Goal: Navigation & Orientation: Find specific page/section

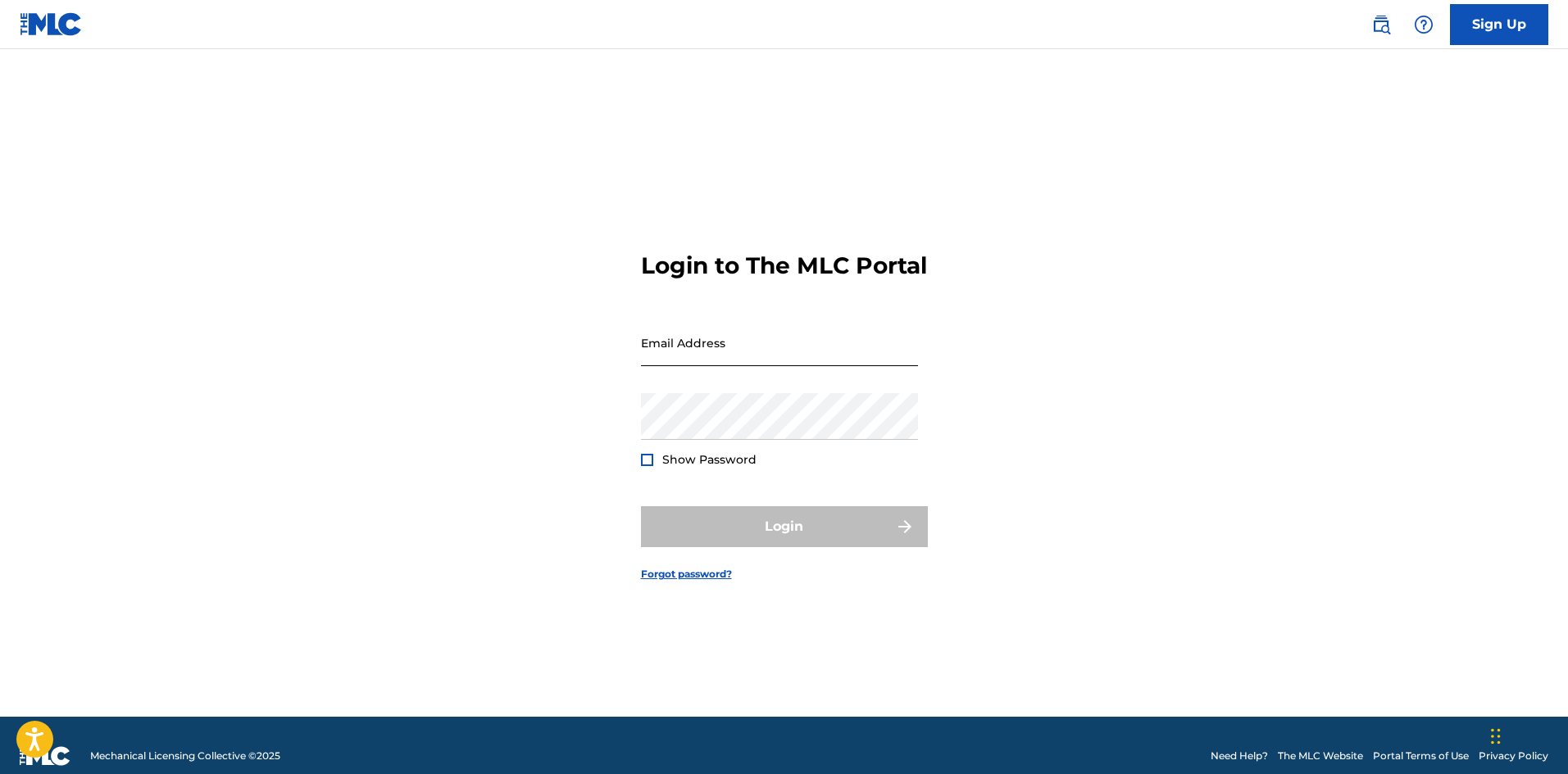
drag, startPoint x: 0, startPoint y: 0, endPoint x: 745, endPoint y: 349, distance: 822.7
click at [745, 349] on input "Email Address" at bounding box center [780, 343] width 277 height 47
click at [683, 366] on input "Email Address" at bounding box center [780, 343] width 277 height 47
type input "[EMAIL_ADDRESS][DOMAIN_NAME]"
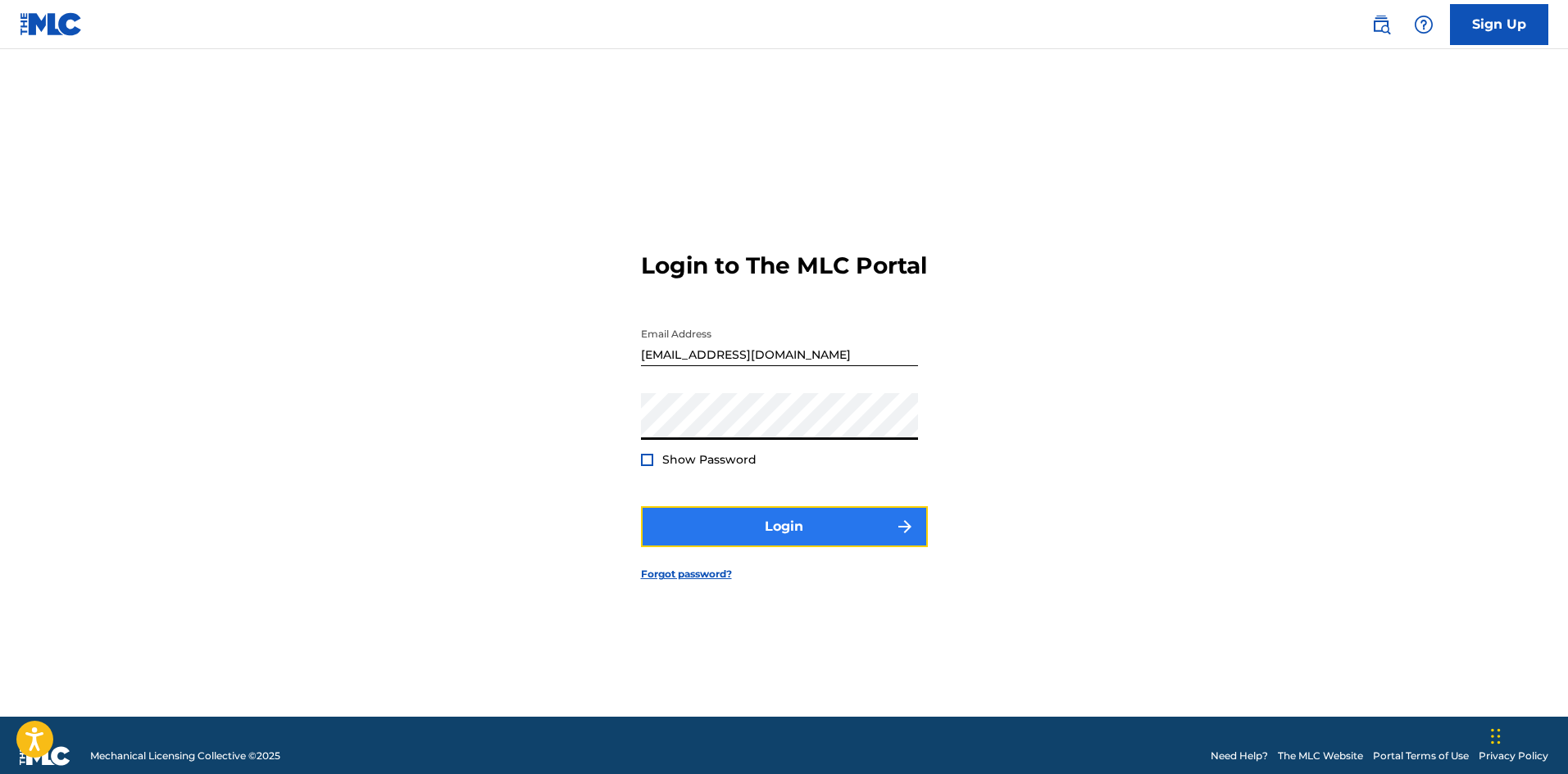
click at [776, 537] on button "Login" at bounding box center [785, 526] width 287 height 41
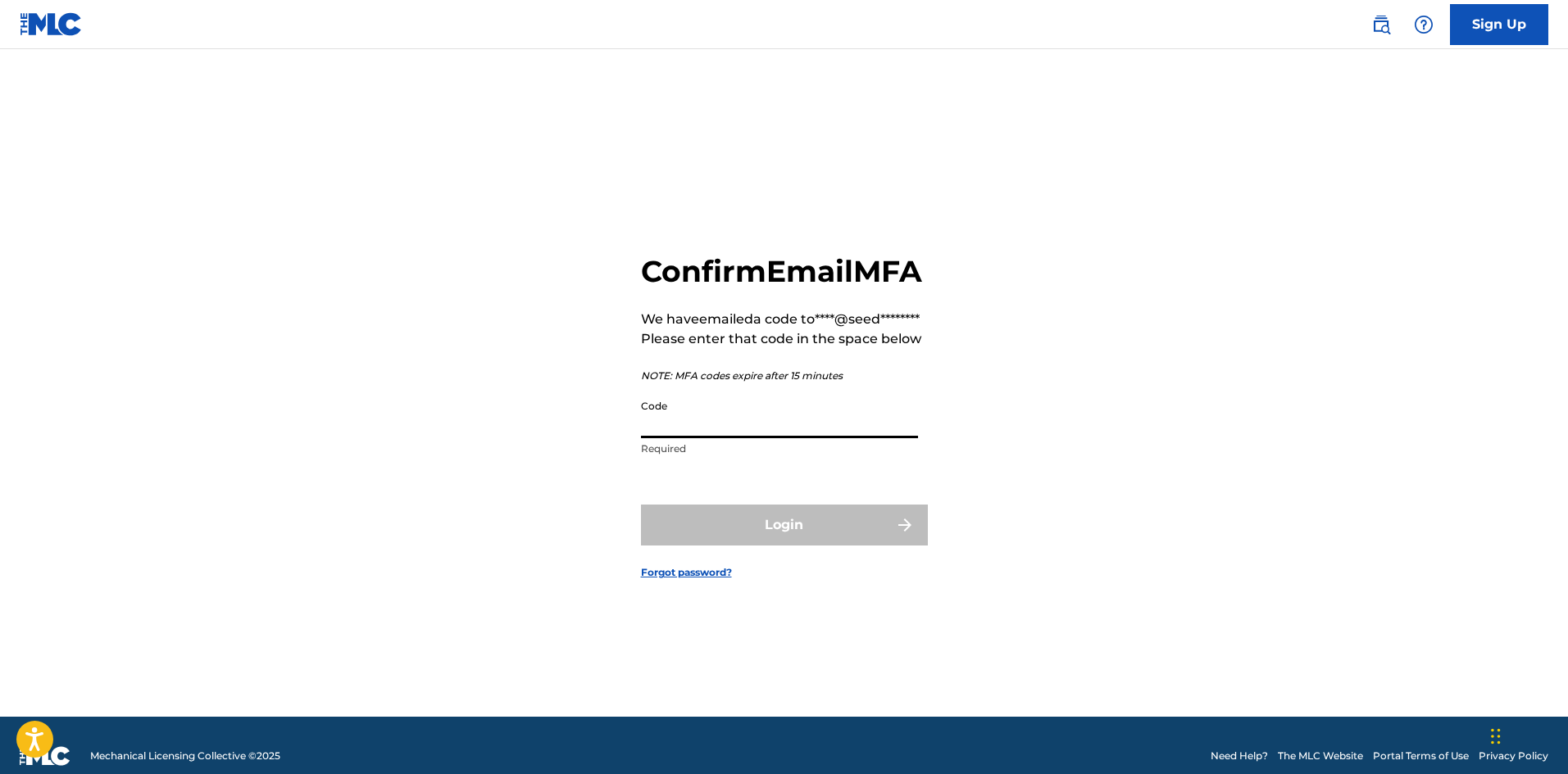
paste input "062116"
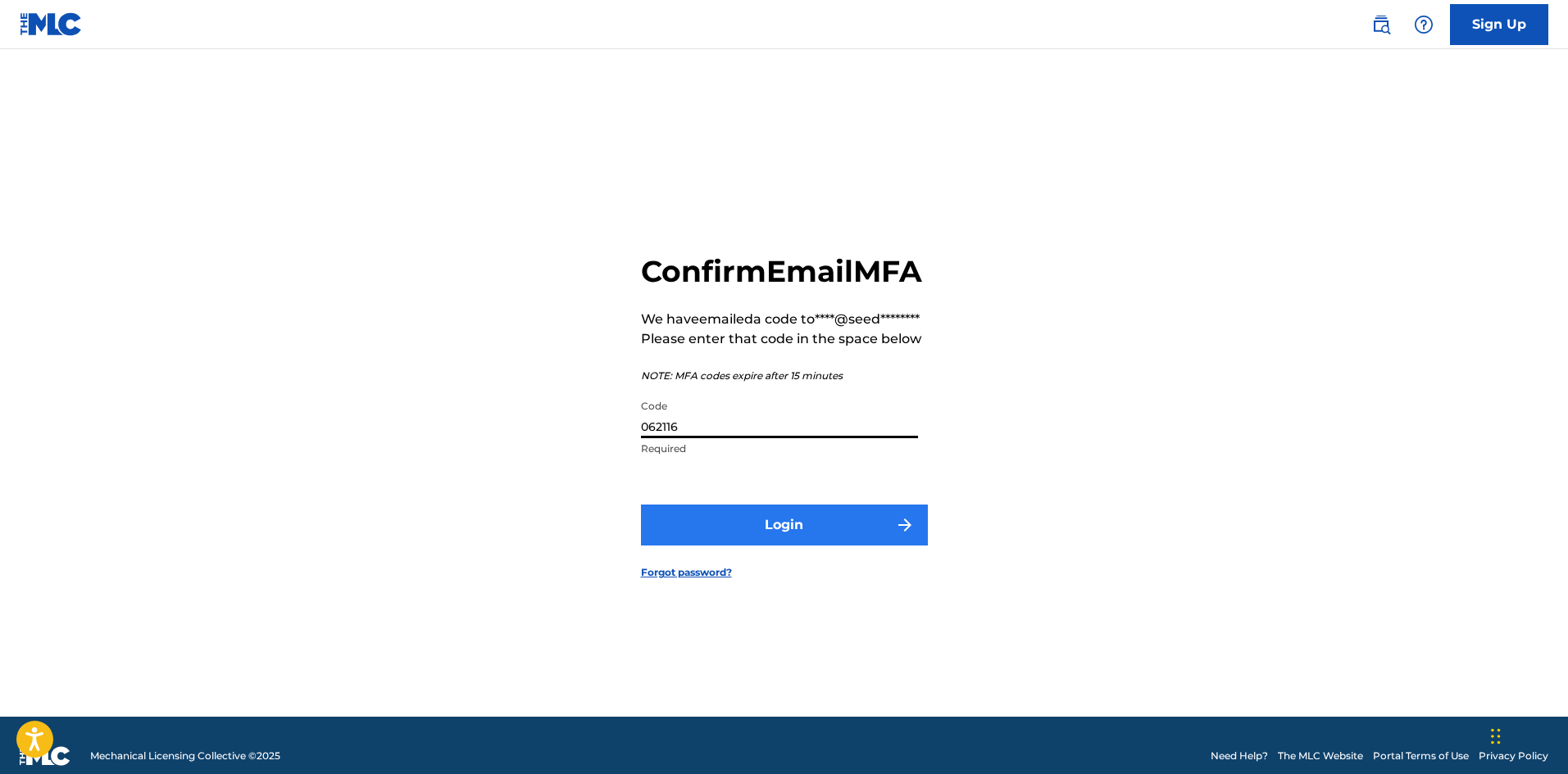
type input "062116"
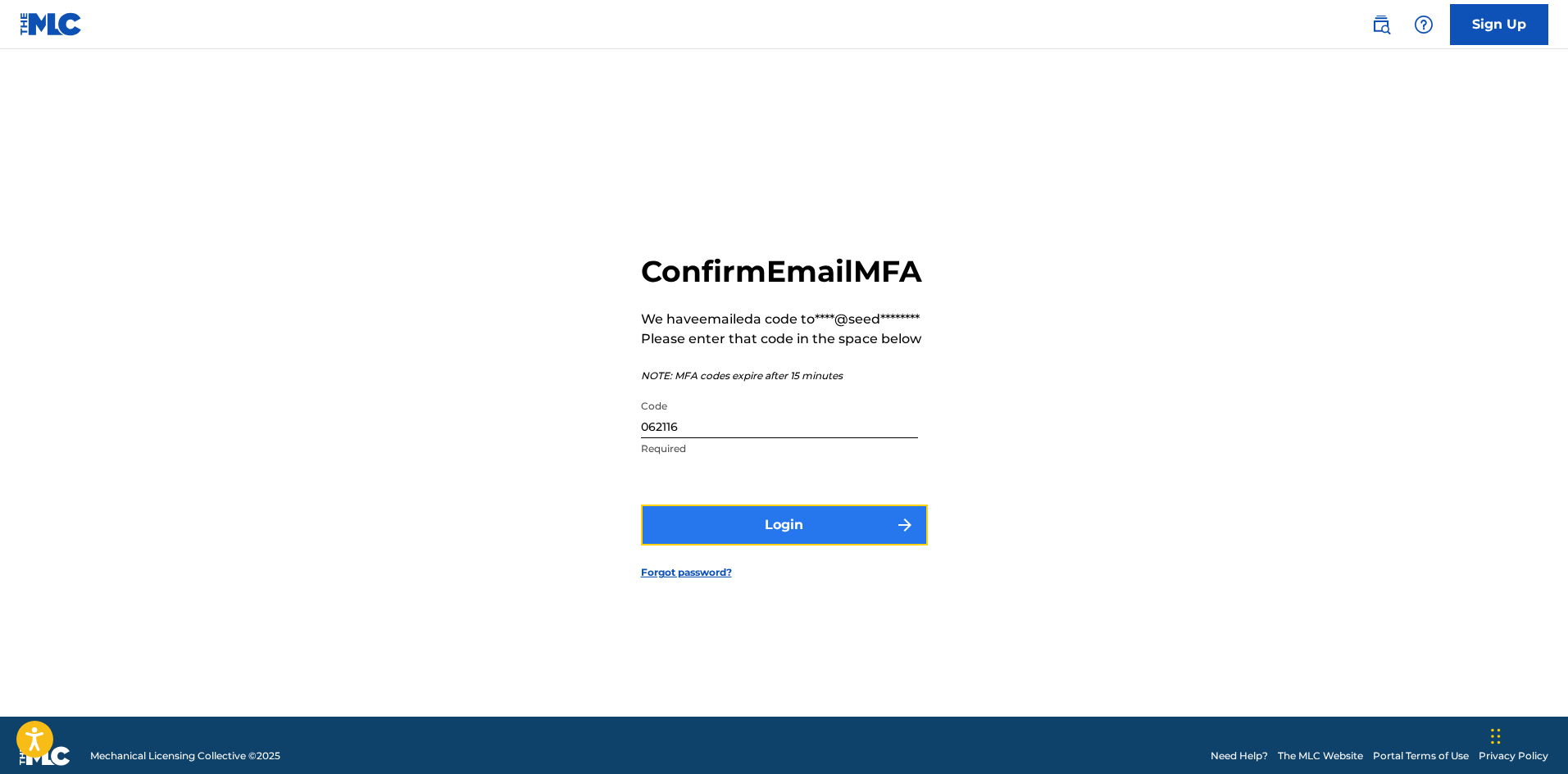
click at [844, 545] on button "Login" at bounding box center [785, 524] width 287 height 41
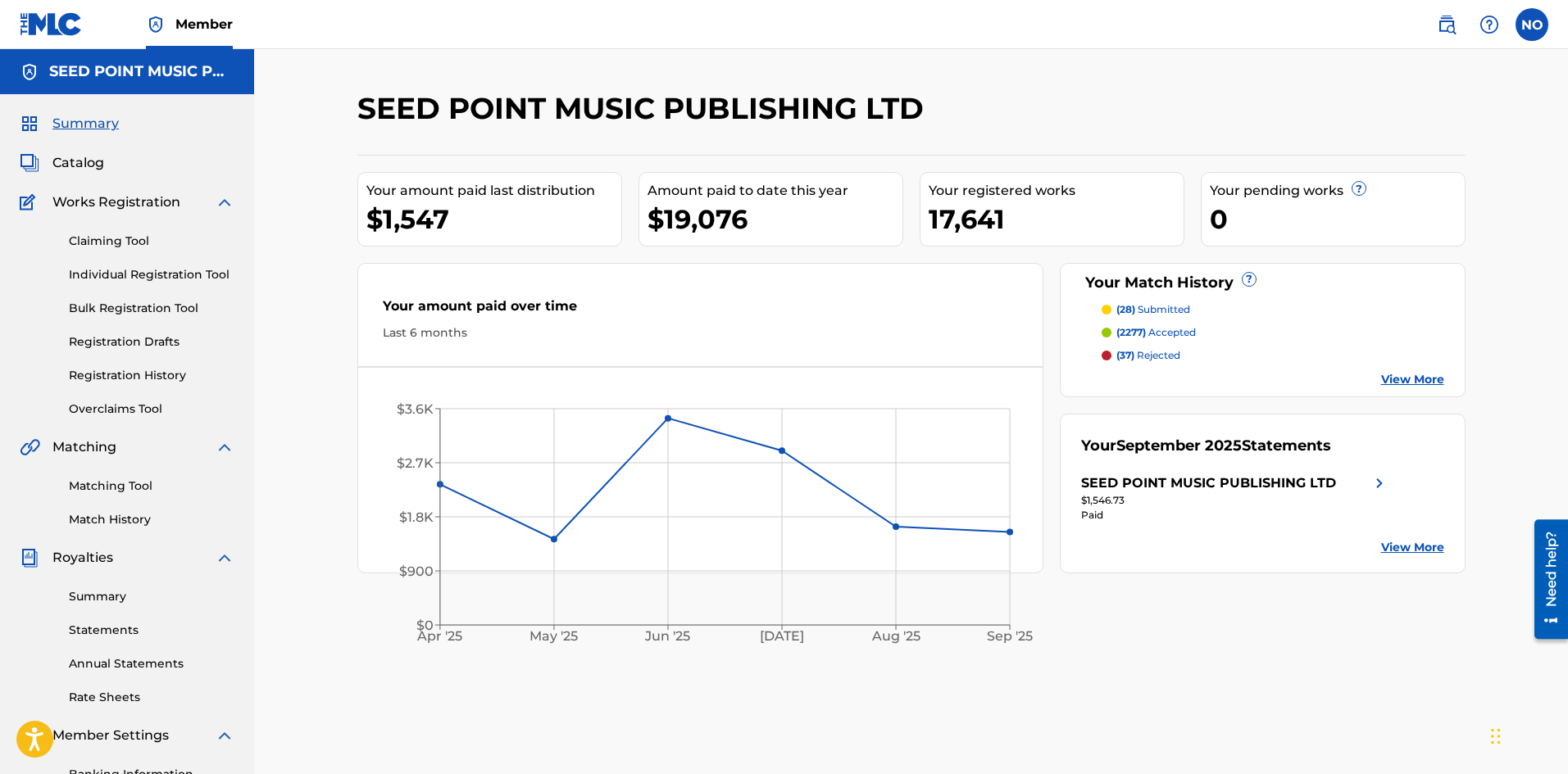
click at [81, 123] on span "Summary" at bounding box center [85, 123] width 66 height 20
click at [92, 165] on span "Catalog" at bounding box center [77, 163] width 51 height 20
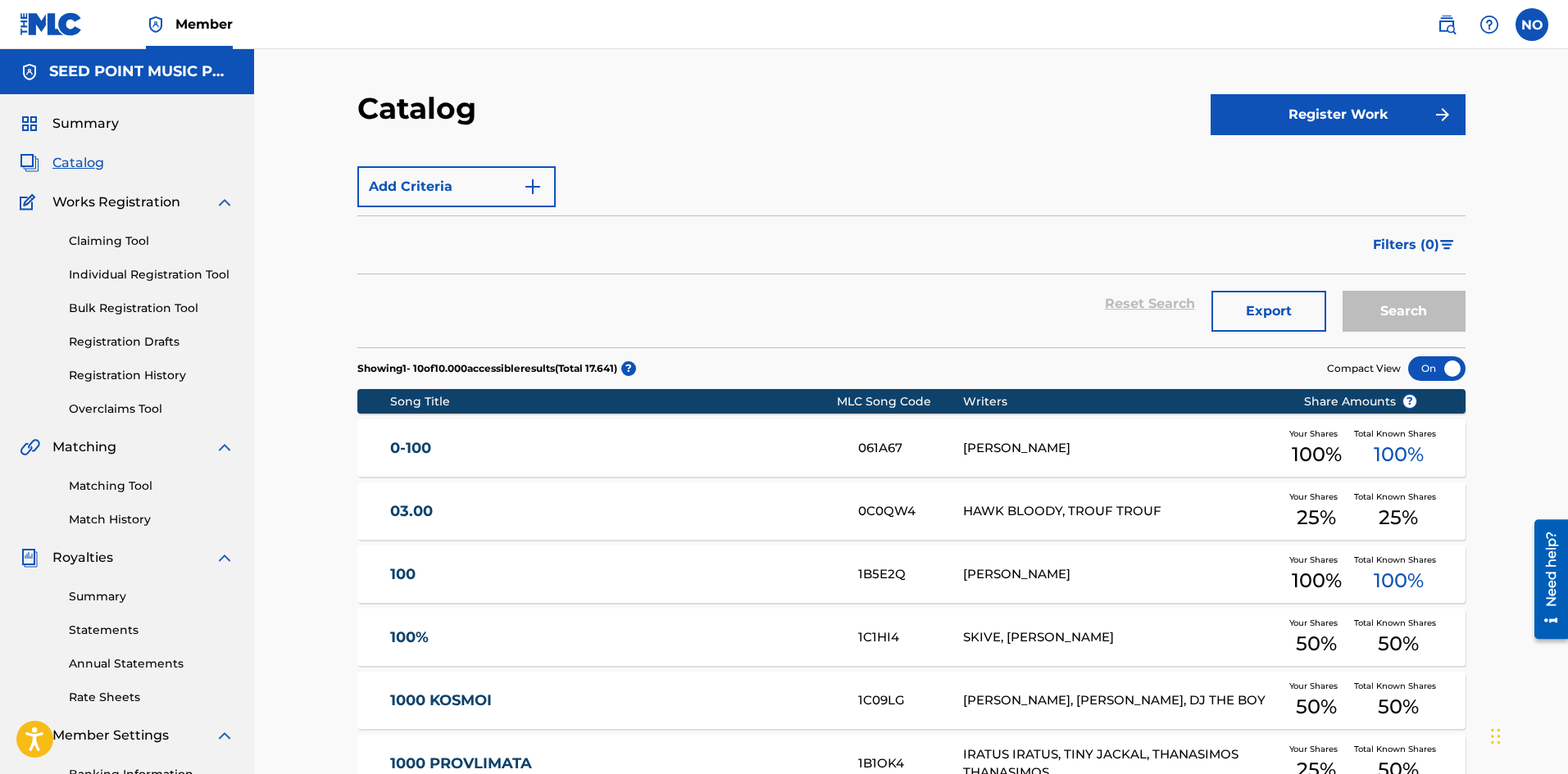
click at [41, 32] on img at bounding box center [51, 23] width 64 height 23
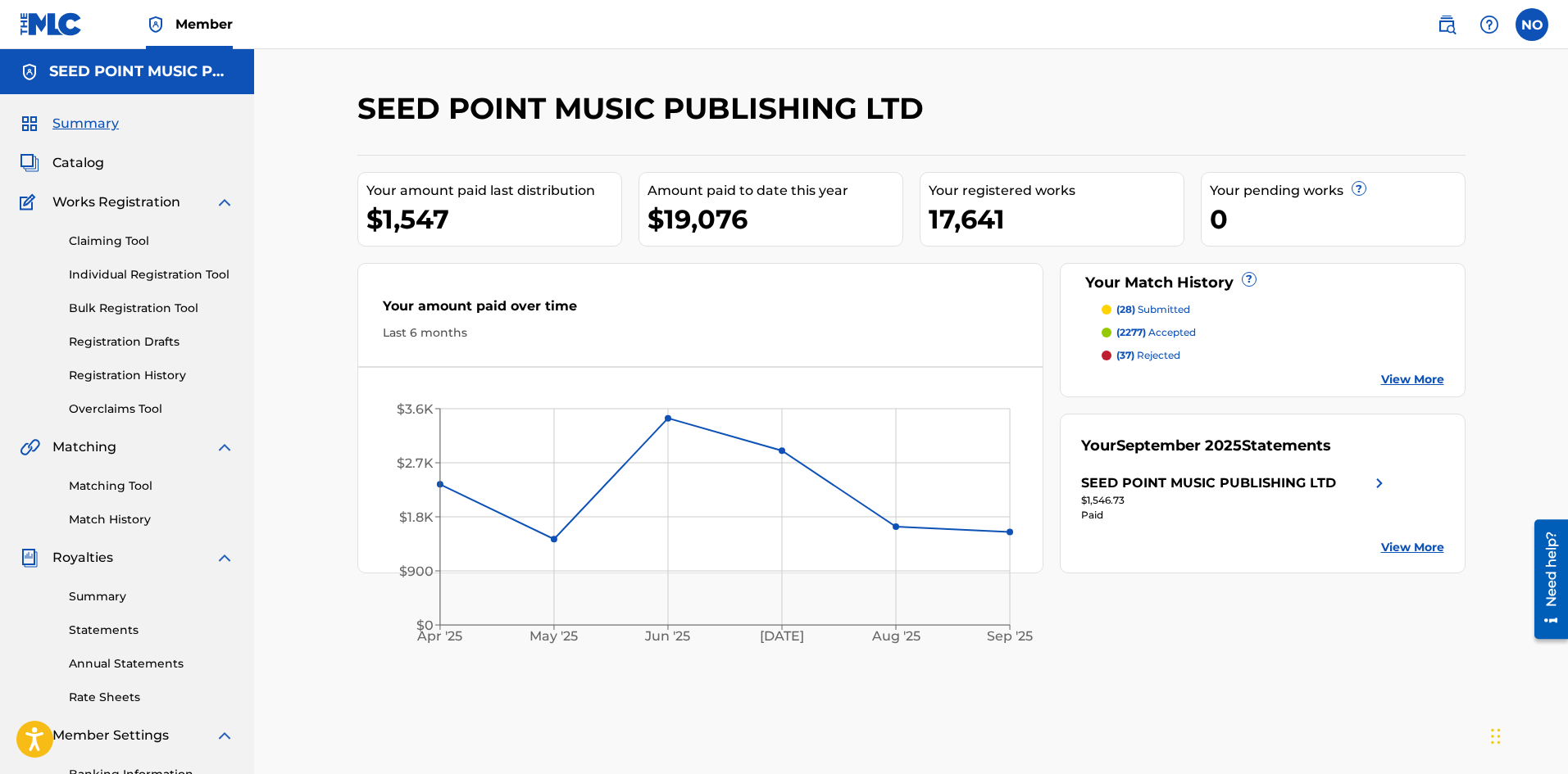
click at [61, 23] on img at bounding box center [51, 23] width 64 height 23
